Goal: Information Seeking & Learning: Compare options

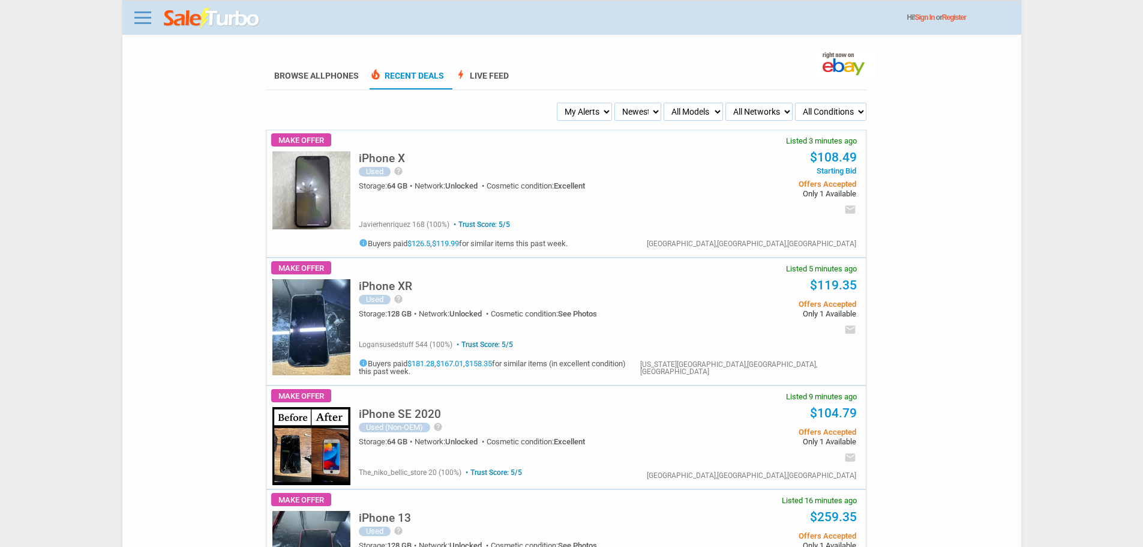
click at [589, 117] on select "My Alerts All Deals BIN Only w/ Offers Only" at bounding box center [584, 112] width 55 height 18
select select "flash_bin"
click at [559, 103] on select "My Alerts All Deals BIN Only w/ Offers Only" at bounding box center [584, 112] width 55 height 18
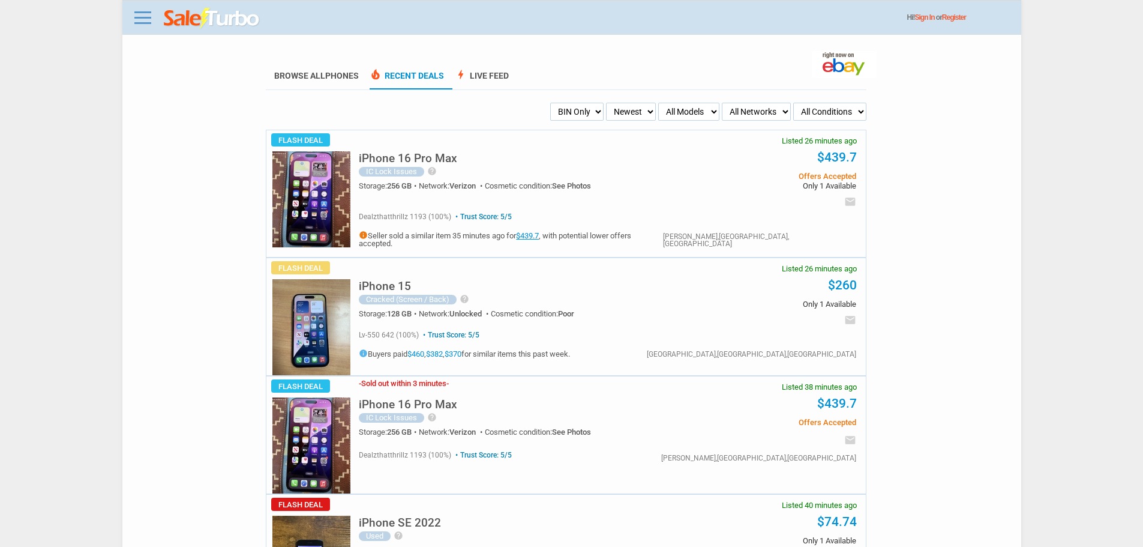
click at [398, 162] on h5 "iPhone 16 Pro Max" at bounding box center [408, 157] width 98 height 11
click at [539, 234] on link "$439.7" at bounding box center [527, 235] width 23 height 9
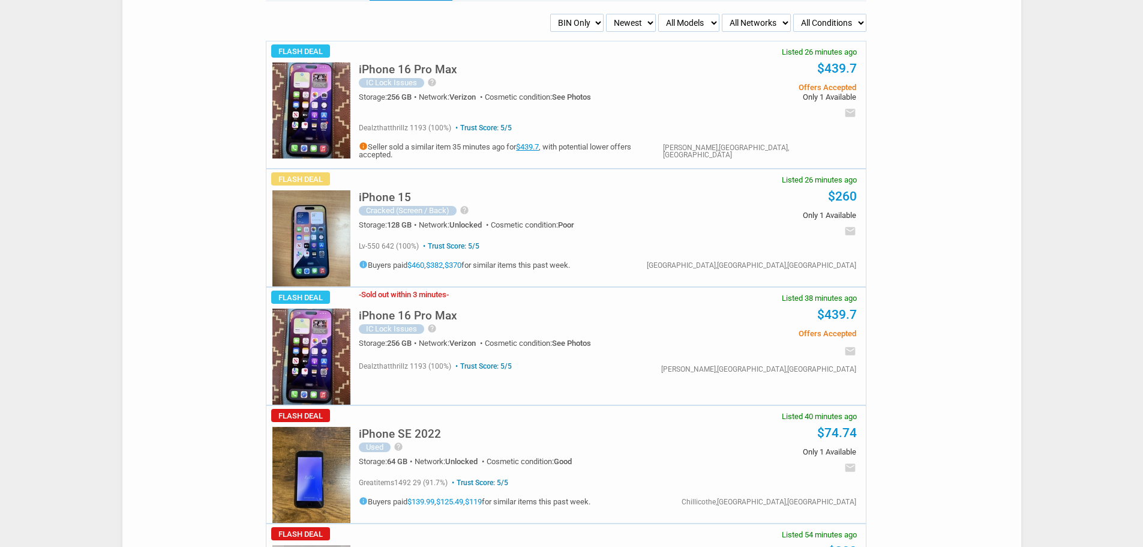
scroll to position [60, 0]
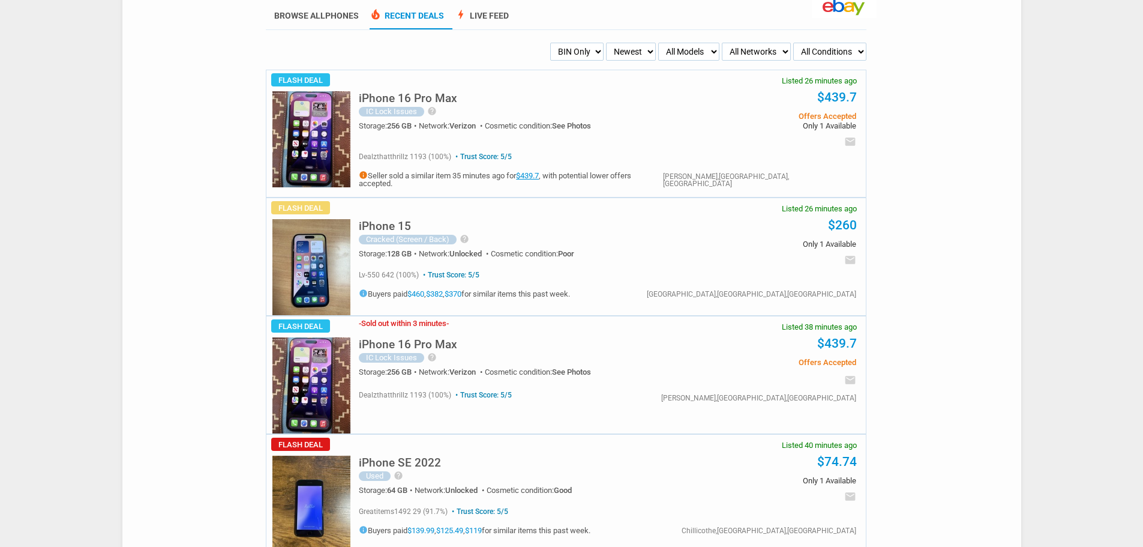
click at [329, 235] on img at bounding box center [311, 267] width 78 height 96
click at [340, 253] on img at bounding box center [311, 267] width 78 height 96
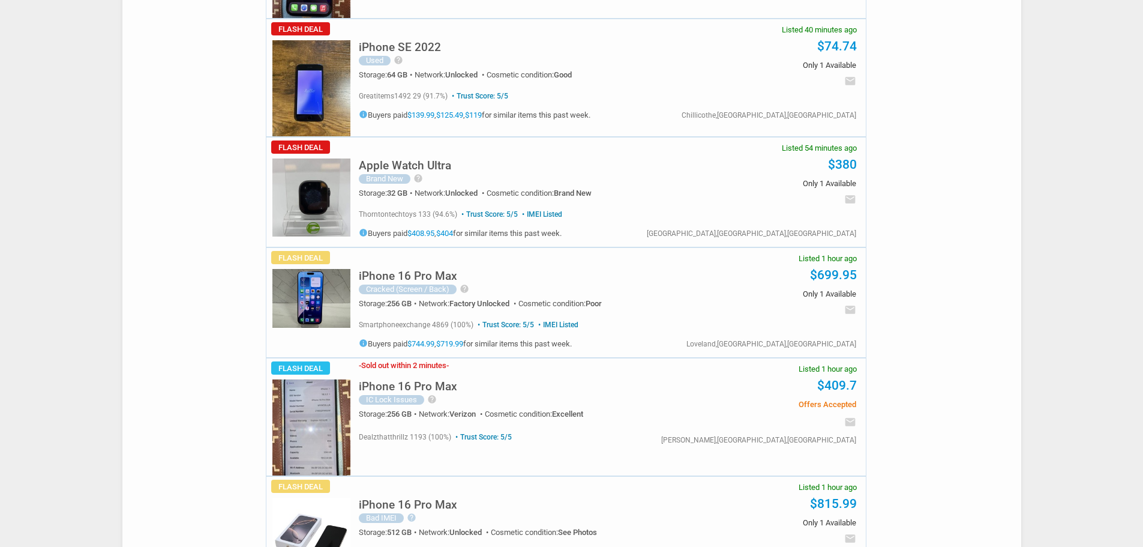
scroll to position [0, 0]
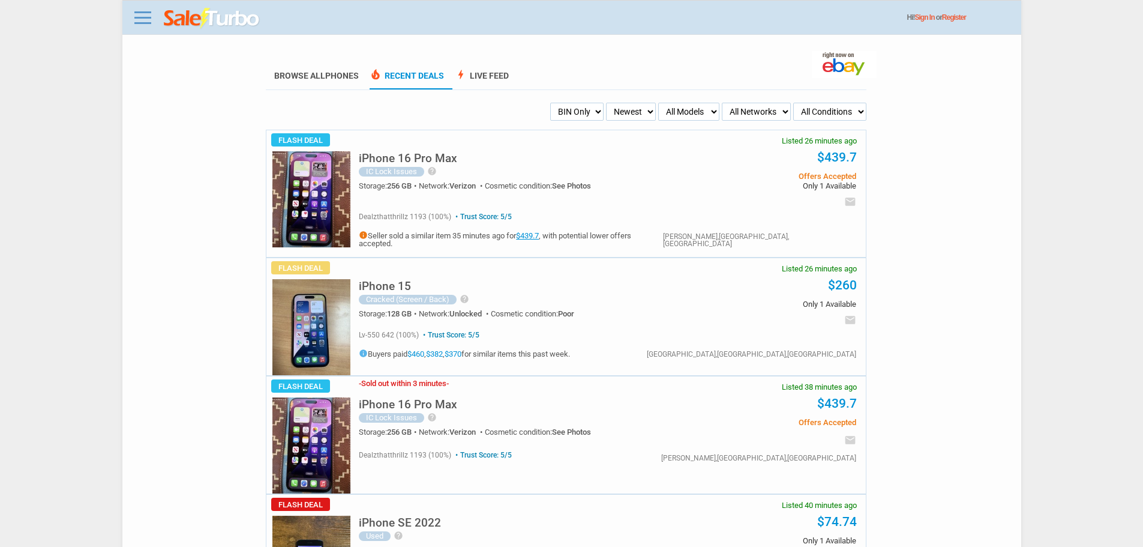
click at [604, 119] on select "My Alerts All Deals BIN Only w/ Offers Only" at bounding box center [576, 112] width 53 height 18
drag, startPoint x: 588, startPoint y: 118, endPoint x: 580, endPoint y: 147, distance: 30.6
click at [583, 89] on ul "Browse All Phones local_fire_department Recent Deals bolt Live Feed" at bounding box center [566, 76] width 601 height 26
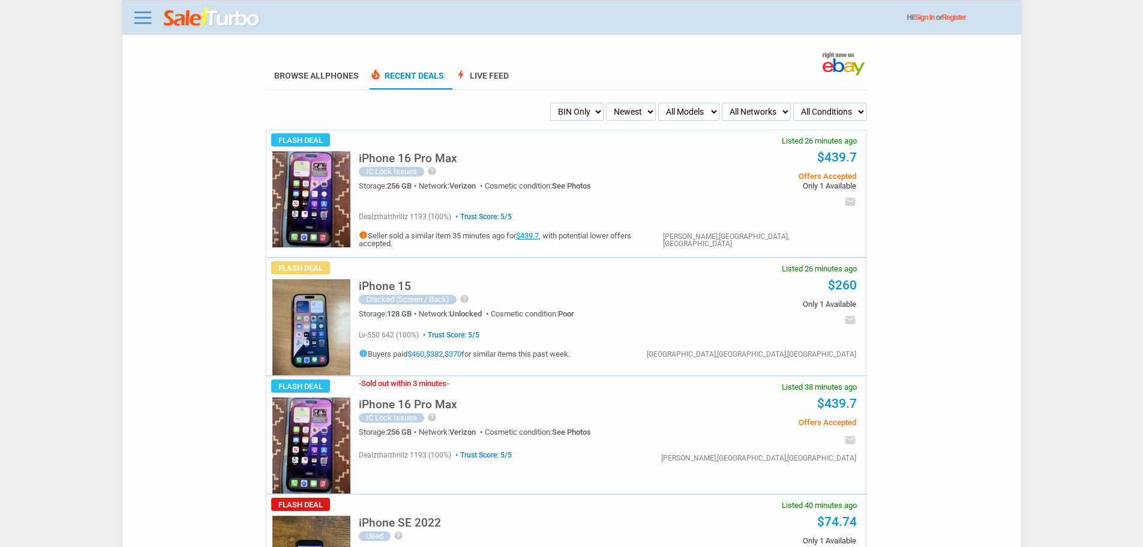
click at [585, 115] on select "My Alerts All Deals BIN Only w/ Offers Only" at bounding box center [576, 112] width 53 height 18
select select "all_deals"
click at [550, 103] on select "My Alerts All Deals BIN Only w/ Offers Only" at bounding box center [576, 112] width 53 height 18
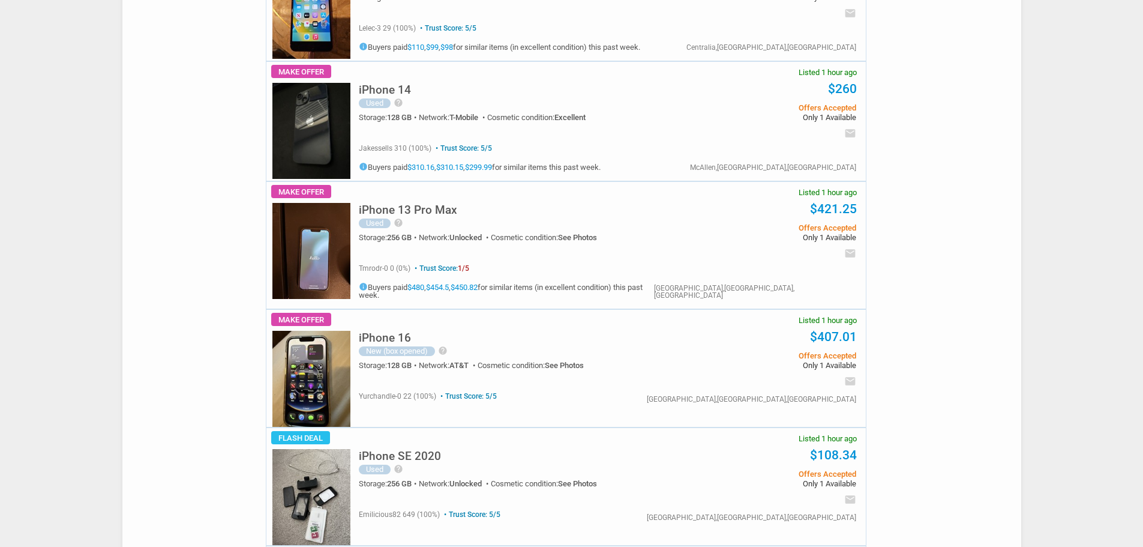
scroll to position [3180, 0]
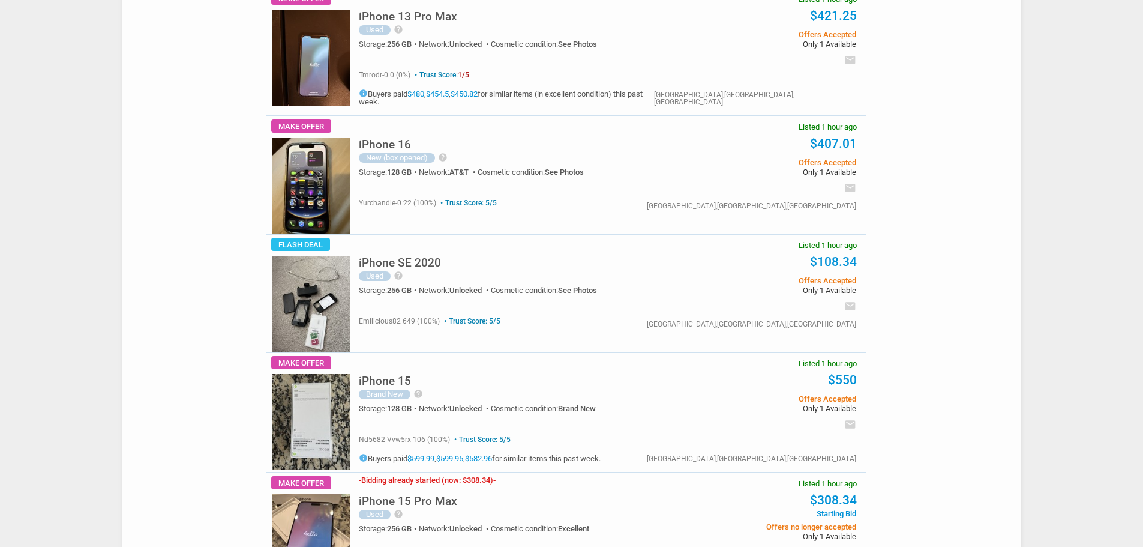
click at [393, 139] on h5 "iPhone 16" at bounding box center [385, 144] width 52 height 11
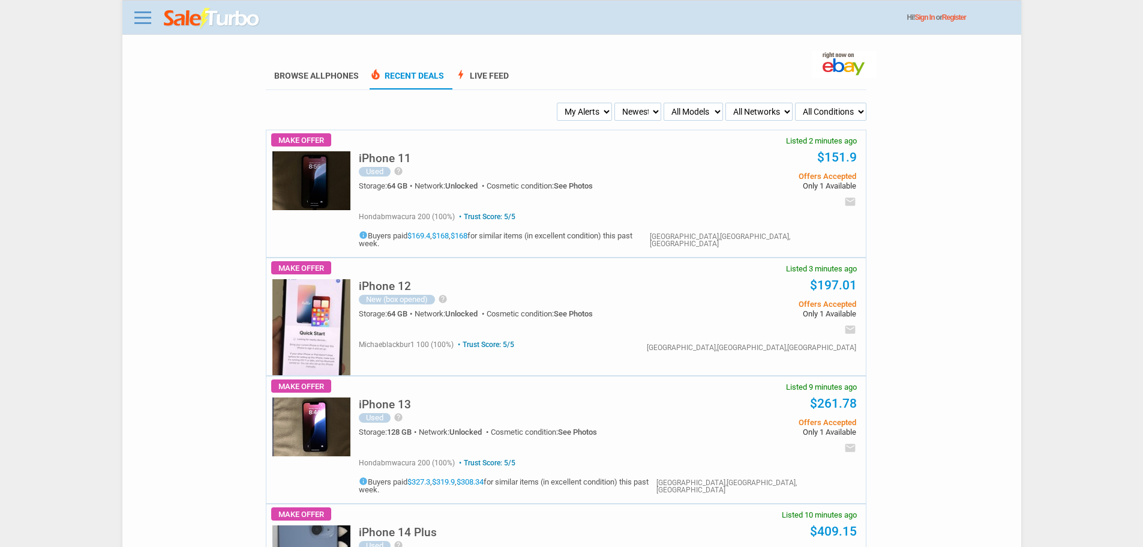
click at [648, 103] on select "Newest Oldest Sold Fastest Savvy Buyers Price (Low - High) Price (High - Low)" at bounding box center [637, 112] width 47 height 18
drag, startPoint x: 578, startPoint y: 113, endPoint x: 581, endPoint y: 119, distance: 6.7
click at [578, 113] on select "My Alerts All Deals BIN Only w/ Offers Only" at bounding box center [584, 112] width 55 height 18
select select "flash_bin"
click at [559, 103] on select "My Alerts All Deals BIN Only w/ Offers Only" at bounding box center [584, 112] width 55 height 18
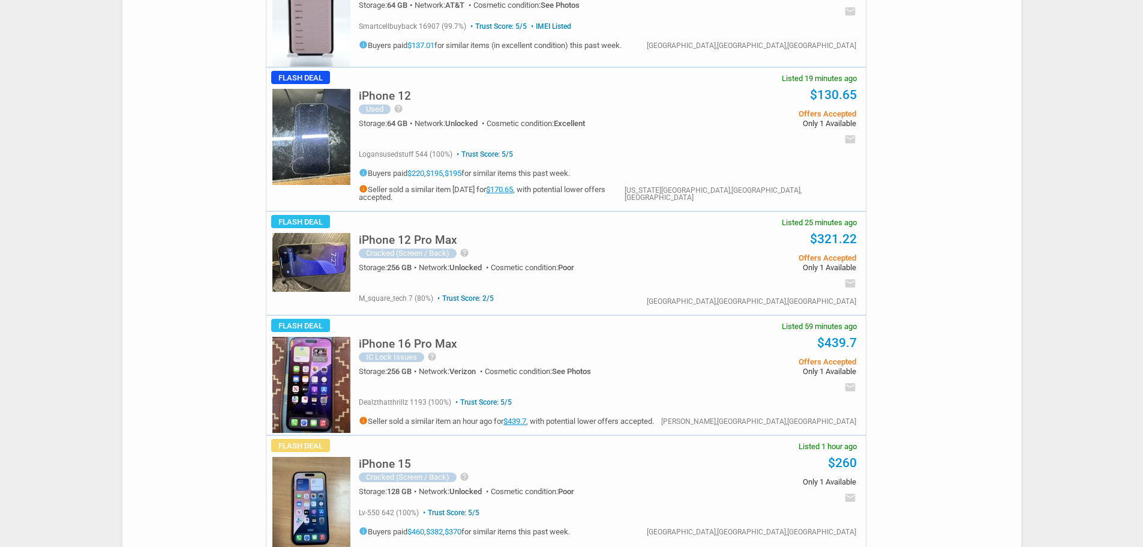
scroll to position [300, 0]
click at [436, 233] on h5 "iPhone 12 Pro Max" at bounding box center [408, 238] width 98 height 11
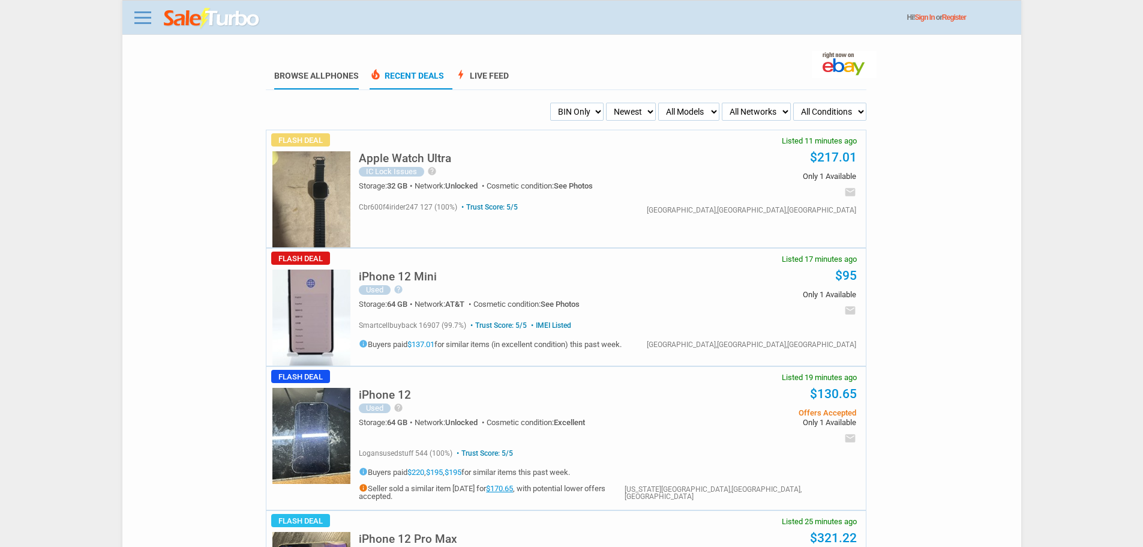
click at [316, 77] on link "Browse All Phones" at bounding box center [316, 80] width 85 height 19
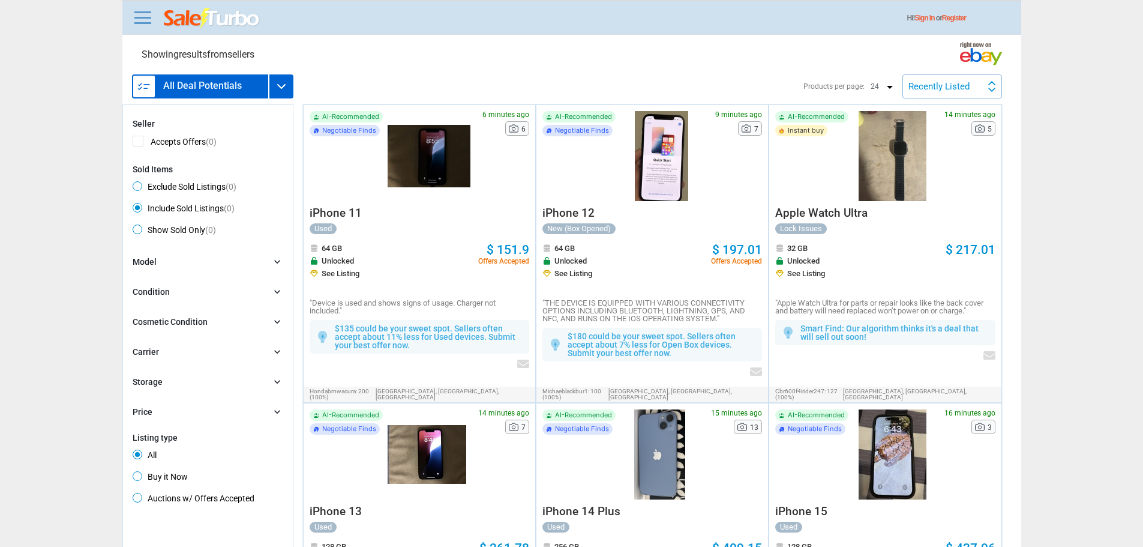
click at [175, 377] on div "Model chevron_right search Select All | Clear All Condition chevron_right Selec…" at bounding box center [208, 337] width 151 height 163
drag, startPoint x: 175, startPoint y: 410, endPoint x: 182, endPoint y: 380, distance: 30.7
click at [176, 410] on div "Price chevron_right" at bounding box center [208, 412] width 151 height 13
click at [184, 345] on div "Model chevron_right search Select All | Clear All Condition chevron_right Selec…" at bounding box center [208, 365] width 151 height 218
click at [182, 362] on div "Model chevron_right search Select All | Clear All Condition chevron_right Selec…" at bounding box center [208, 365] width 151 height 218
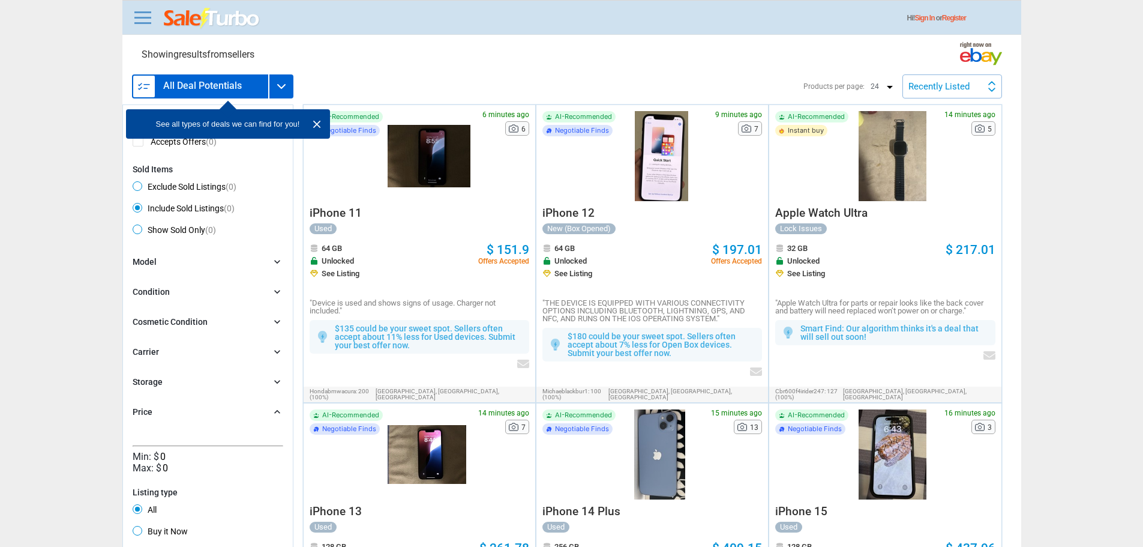
click at [200, 351] on div "Carrier chevron_right" at bounding box center [208, 352] width 151 height 13
click at [267, 290] on div "Condition chevron_right" at bounding box center [208, 292] width 151 height 13
click at [274, 266] on icon "chevron_right" at bounding box center [277, 262] width 12 height 12
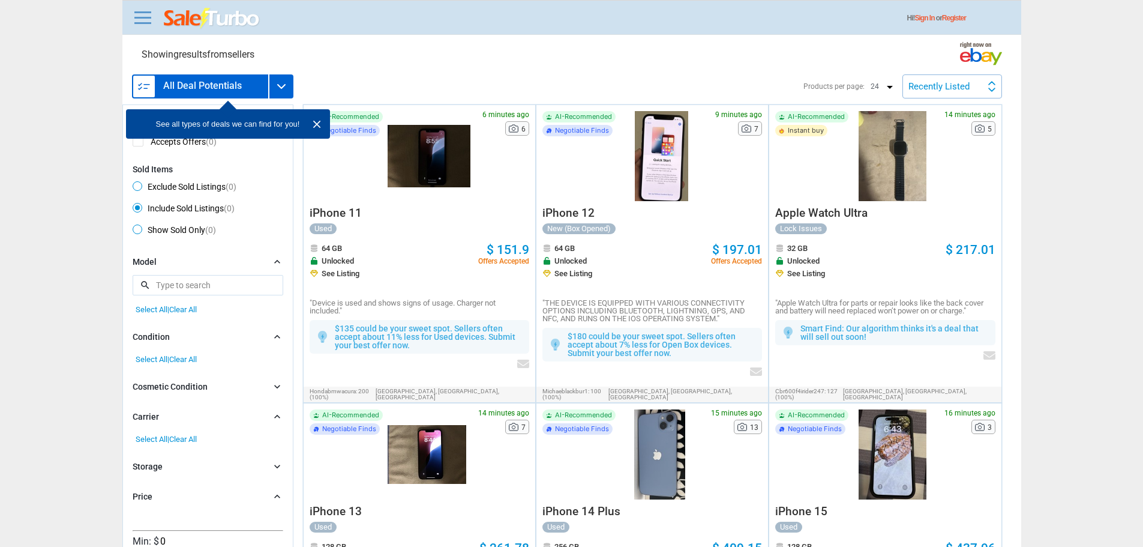
click at [203, 279] on input "search" at bounding box center [208, 285] width 151 height 20
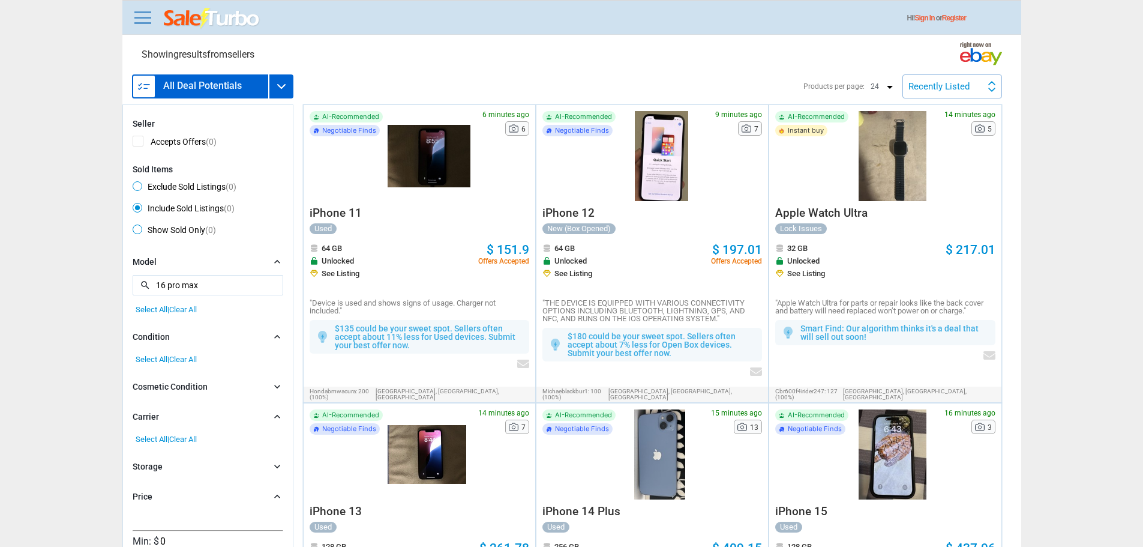
type input "16 pro max"
